Goal: Transaction & Acquisition: Purchase product/service

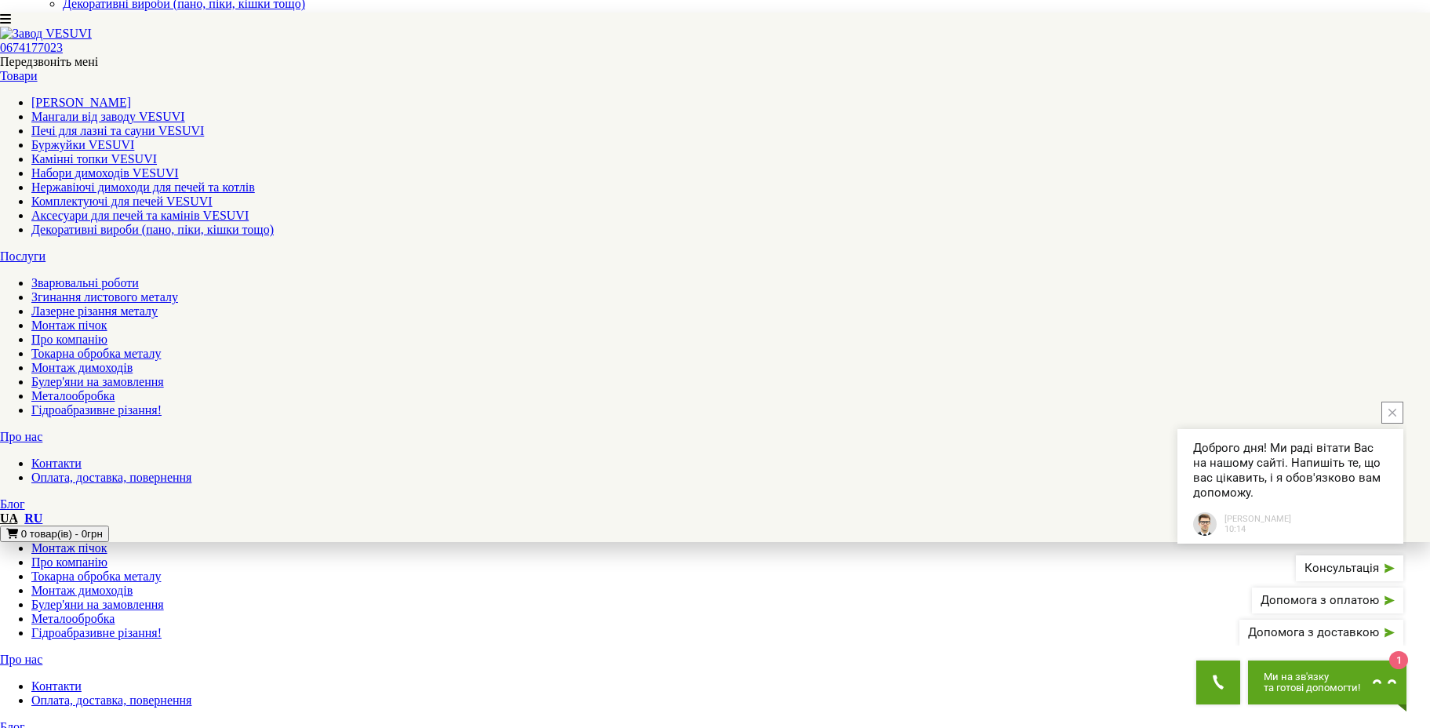
scroll to position [235, 0]
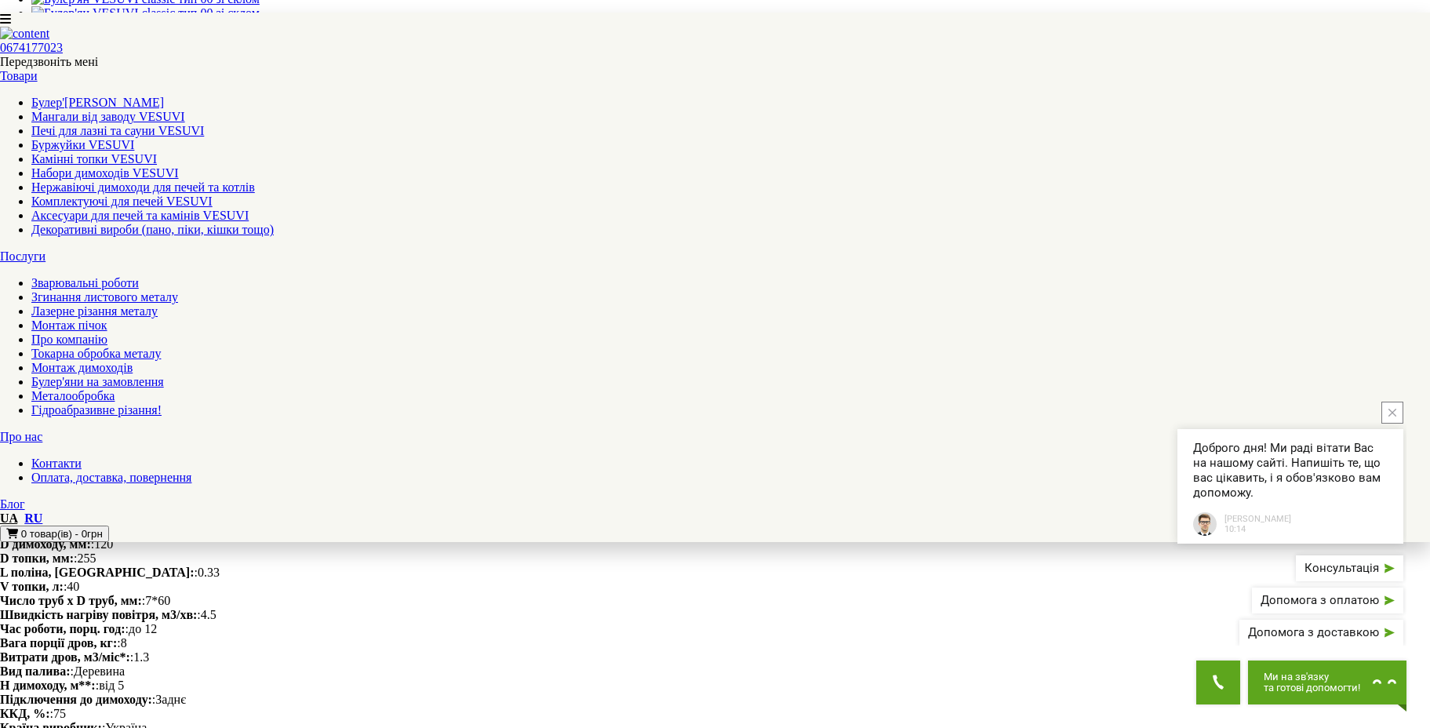
scroll to position [1098, 0]
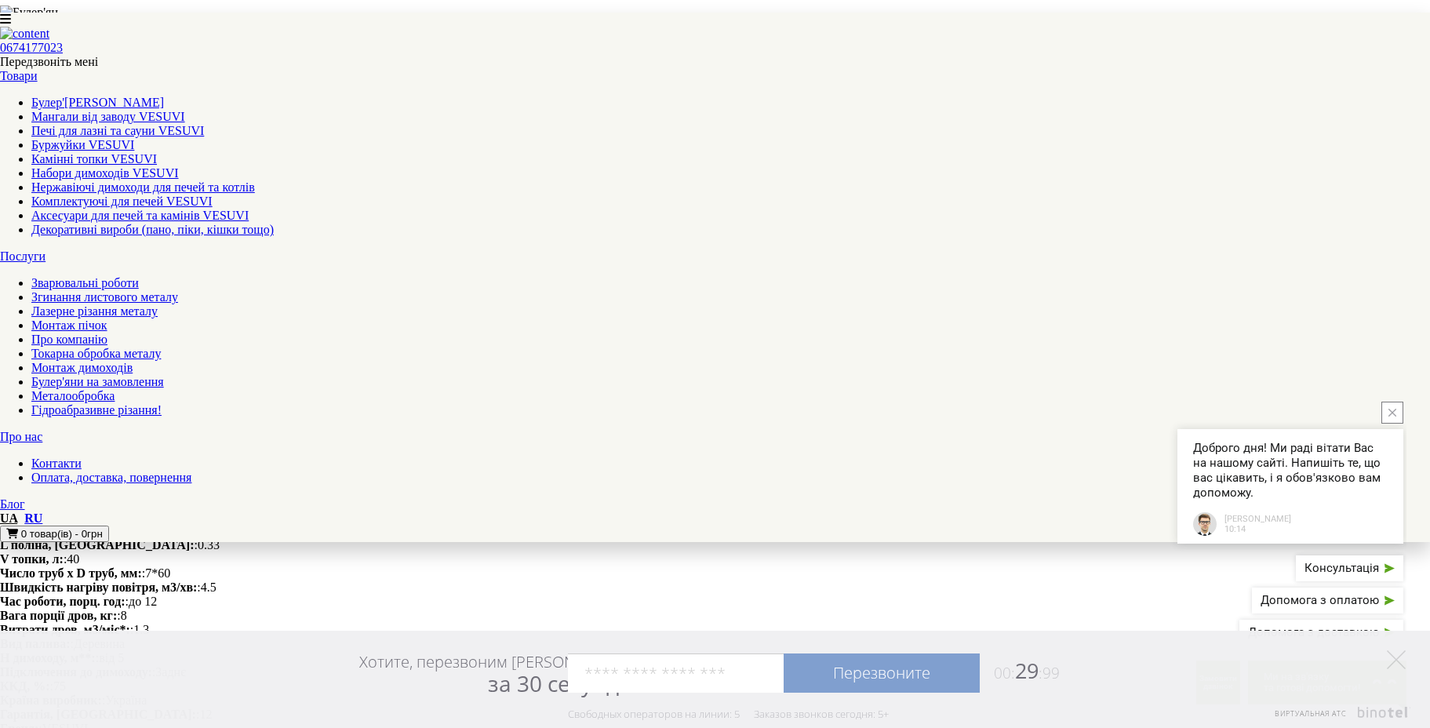
click at [114, 428] on body "0674177023 Передзвоніть мені Товари Булер'яни VESUVI Мангали від заводу VESUVI …" at bounding box center [715, 740] width 1430 height 3653
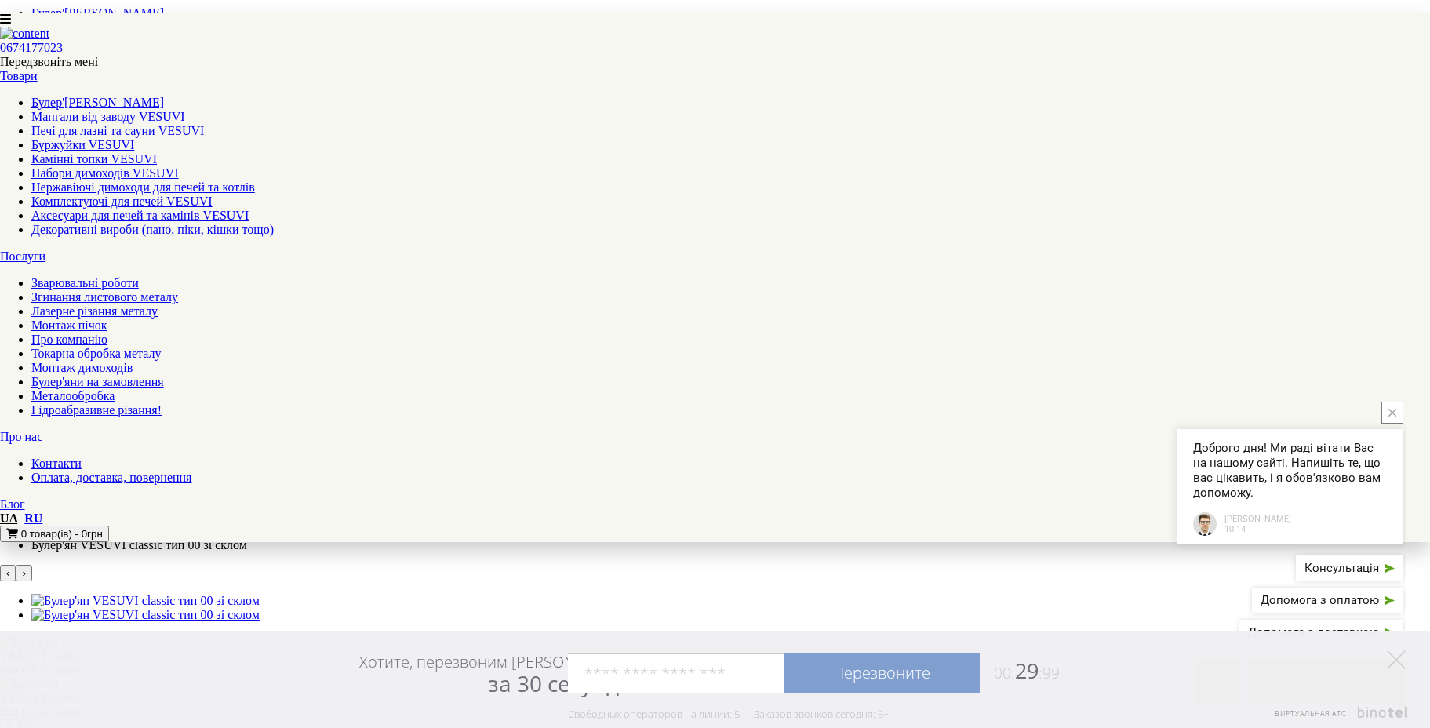
scroll to position [471, 0]
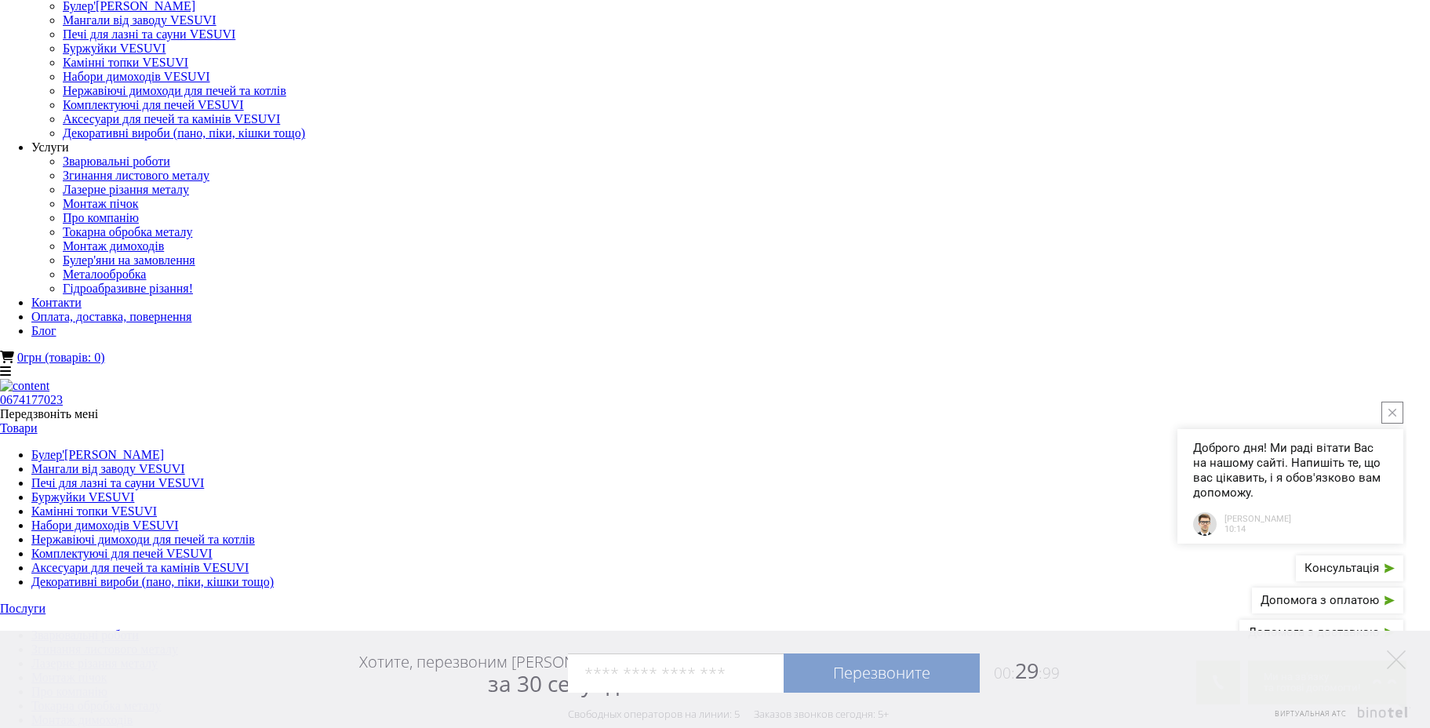
scroll to position [0, 0]
